Goal: Task Accomplishment & Management: Manage account settings

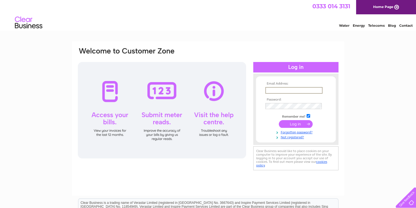
type input "cityautos.mw@gmail.com"
click at [296, 125] on input "submit" at bounding box center [296, 124] width 34 height 8
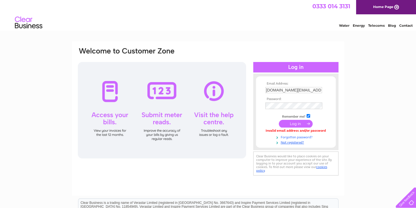
click at [293, 136] on link "Forgotten password?" at bounding box center [296, 136] width 62 height 5
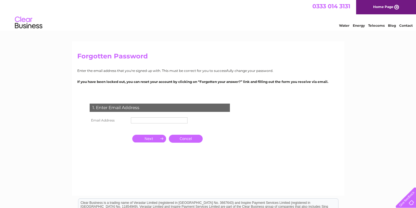
click at [166, 122] on input "text" at bounding box center [159, 120] width 57 height 6
type input "cityautos.mw@gmail.com"
click at [155, 138] on input "button" at bounding box center [149, 139] width 34 height 8
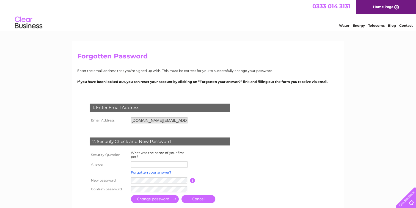
click at [148, 162] on input "text" at bounding box center [159, 164] width 57 height 6
type input "barnaby"
click at [145, 200] on input "submit" at bounding box center [155, 199] width 48 height 8
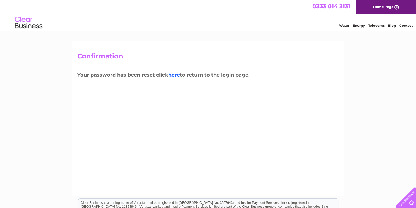
click at [178, 74] on link "here" at bounding box center [174, 75] width 12 height 6
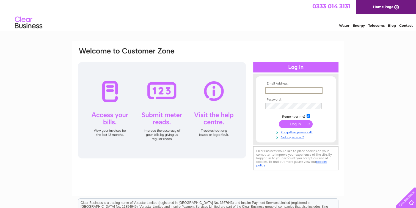
click at [279, 90] on input "text" at bounding box center [293, 90] width 57 height 7
type input "[DOMAIN_NAME][EMAIL_ADDRESS][DOMAIN_NAME]"
click at [298, 122] on input "submit" at bounding box center [296, 123] width 34 height 8
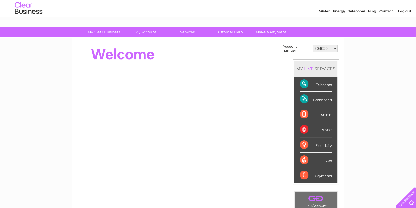
scroll to position [4, 0]
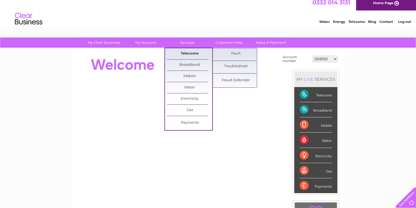
click at [195, 53] on link "Telecoms" at bounding box center [189, 53] width 45 height 11
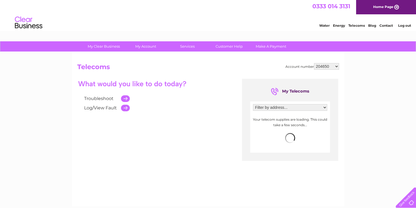
drag, startPoint x: 0, startPoint y: 0, endPoint x: 148, endPoint y: 54, distance: 157.5
click at [148, 54] on div "Account number 204650 30292311 Telecoms Troubleshoot Log/View Fault My Telecoms…" at bounding box center [208, 129] width 272 height 154
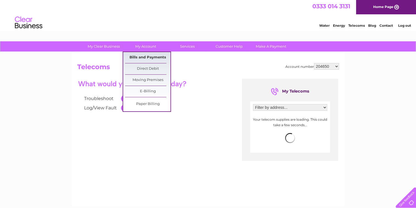
click at [148, 57] on link "Bills and Payments" at bounding box center [147, 57] width 45 height 11
click at [140, 56] on link "Bills and Payments" at bounding box center [147, 57] width 45 height 11
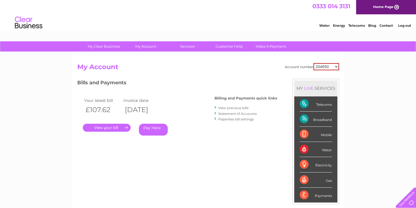
click at [109, 126] on link "." at bounding box center [107, 127] width 48 height 8
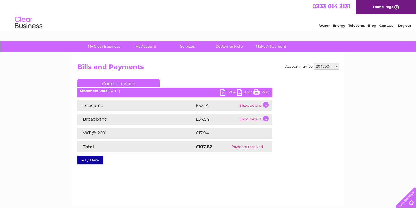
click at [230, 92] on link "PDF" at bounding box center [228, 93] width 16 height 8
